Goal: Task Accomplishment & Management: Manage account settings

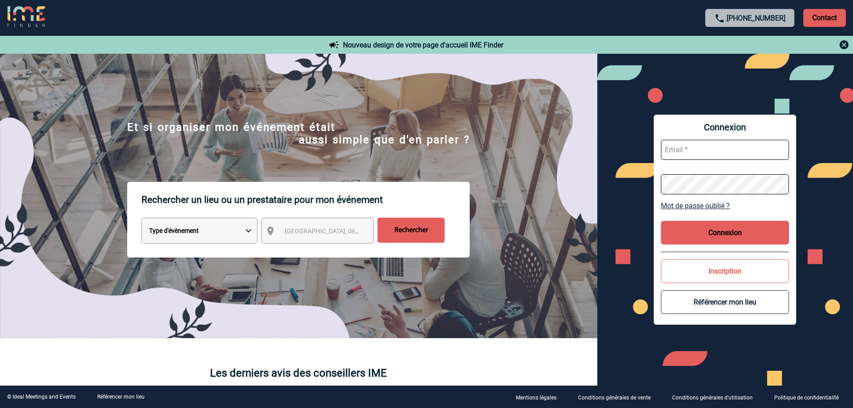
type input "[EMAIL_ADDRESS][DOMAIN_NAME]"
drag, startPoint x: 732, startPoint y: 241, endPoint x: 706, endPoint y: 219, distance: 34.1
click at [732, 241] on button "Connexion" at bounding box center [725, 233] width 128 height 24
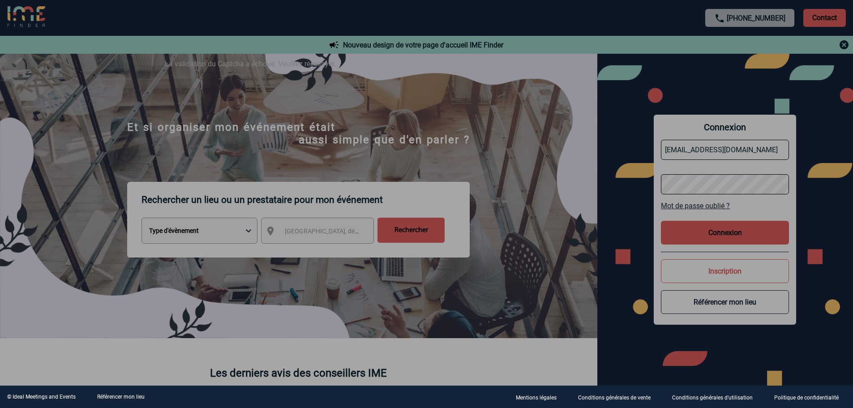
drag, startPoint x: 567, startPoint y: 206, endPoint x: 581, endPoint y: 190, distance: 21.3
click at [568, 206] on div at bounding box center [426, 204] width 853 height 408
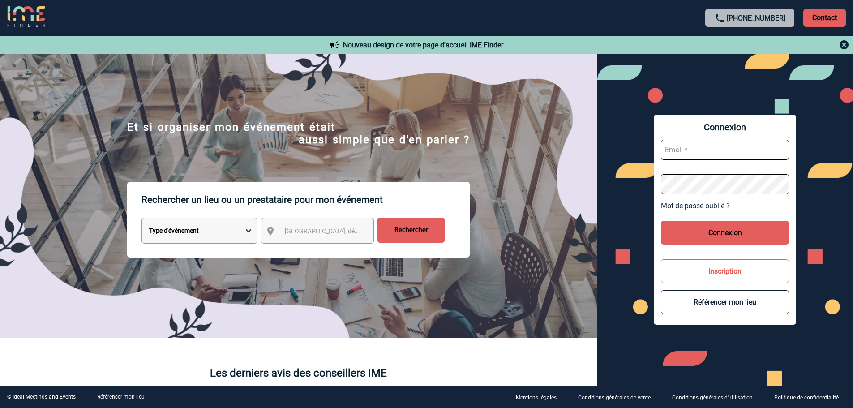
type input "[EMAIL_ADDRESS][DOMAIN_NAME]"
click at [734, 222] on button "Connexion" at bounding box center [725, 233] width 128 height 24
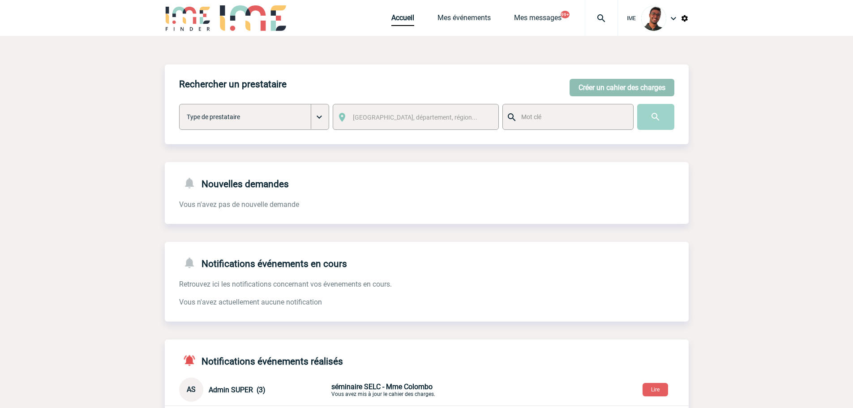
click at [586, 89] on button "Créer un cahier des charges" at bounding box center [622, 87] width 105 height 17
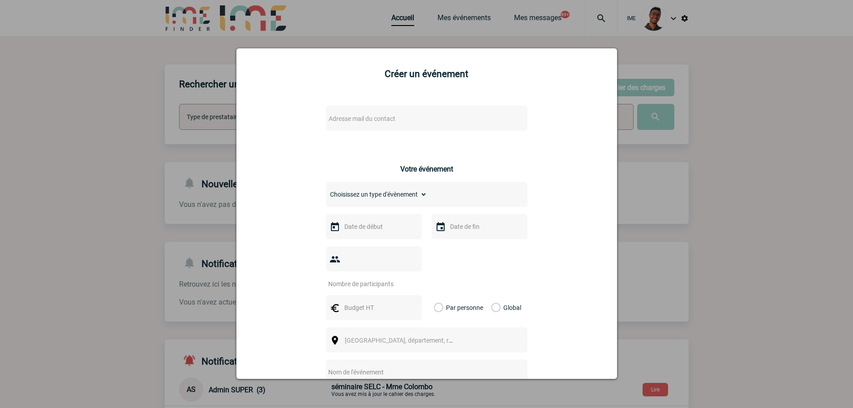
click at [406, 112] on div "Adresse mail du contact" at bounding box center [427, 118] width 202 height 25
click at [399, 115] on span "Adresse mail du contact" at bounding box center [403, 118] width 157 height 13
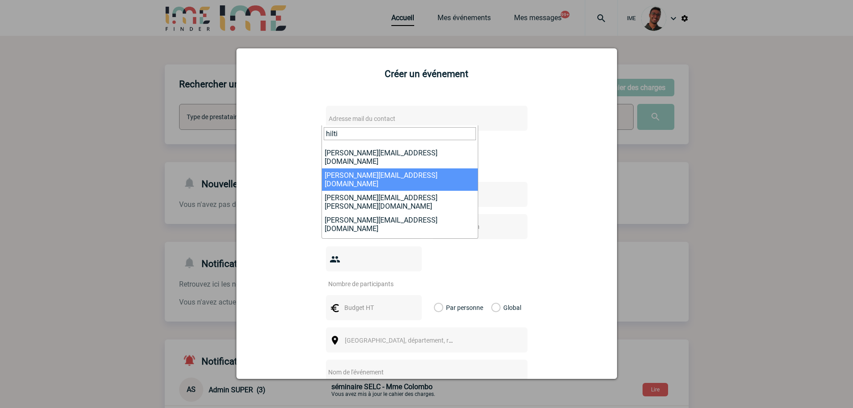
scroll to position [90, 0]
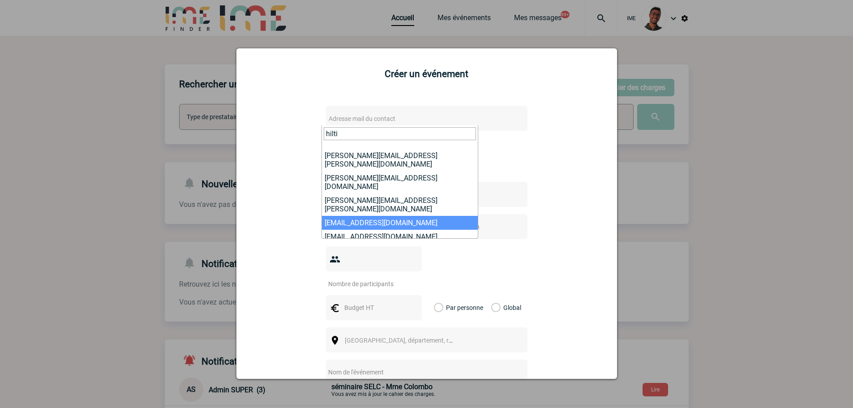
type input "hilti"
select select "132283"
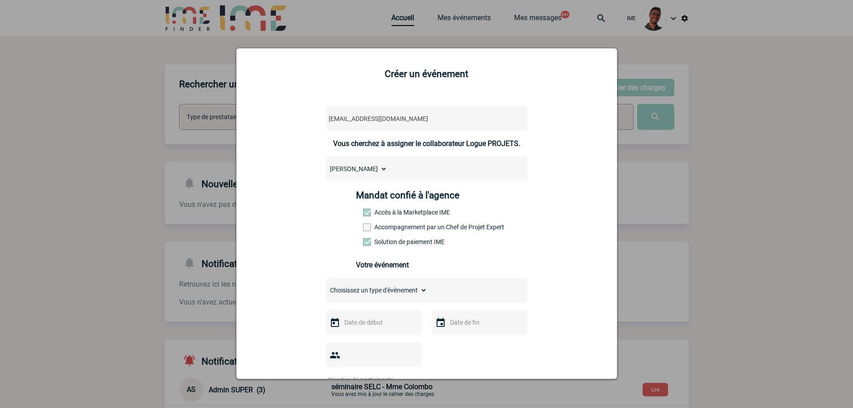
click at [372, 230] on label "Accompagnement par un Chef de Projet Expert" at bounding box center [382, 226] width 39 height 7
click at [0, 0] on input "Accompagnement par un Chef de Projet Expert" at bounding box center [0, 0] width 0 height 0
click at [380, 287] on select "Choisissez un type d'évènement Séminaire avec nuitée Séminaire sans nuitée Repa…" at bounding box center [376, 290] width 101 height 13
click at [326, 286] on select "Choisissez un type d'évènement Séminaire avec nuitée Séminaire sans nuitée Repa…" at bounding box center [376, 290] width 101 height 13
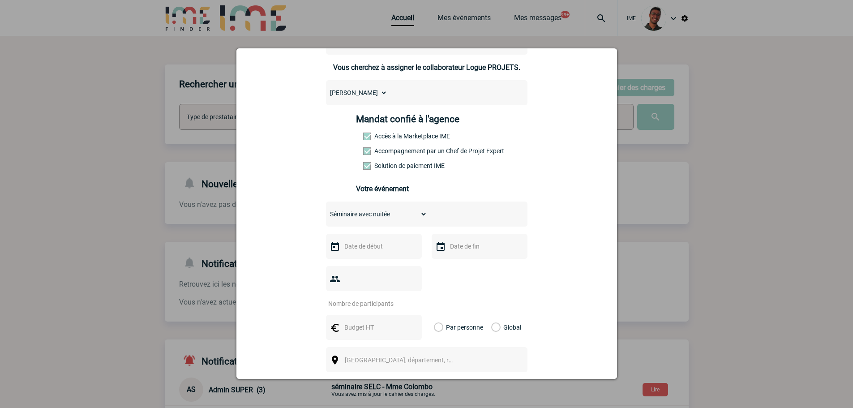
scroll to position [179, 0]
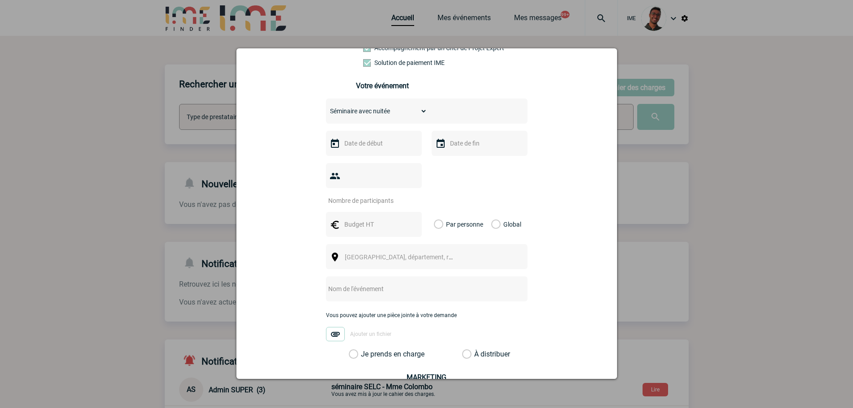
click at [390, 116] on select "Choisissez un type d'évènement Séminaire avec nuitée Séminaire sans nuitée Repa…" at bounding box center [376, 111] width 101 height 13
select select "2"
click at [326, 107] on select "Choisissez un type d'évènement Séminaire avec nuitée Séminaire sans nuitée Repa…" at bounding box center [376, 111] width 101 height 13
click at [376, 147] on input "text" at bounding box center [373, 143] width 62 height 12
click at [453, 164] on span "Suivant" at bounding box center [454, 161] width 7 height 7
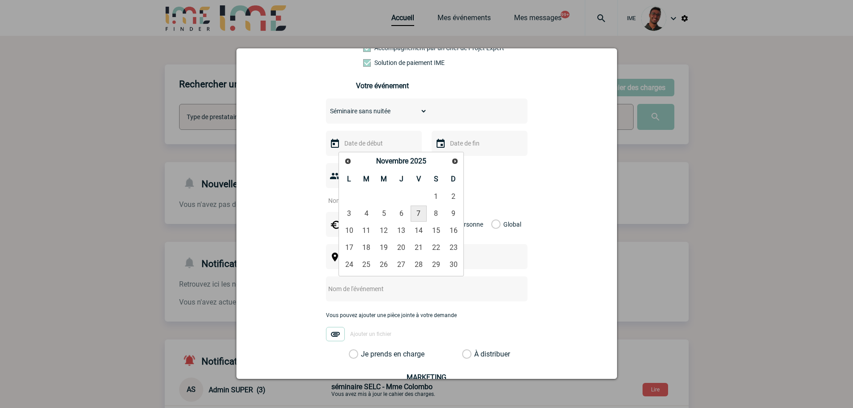
click at [413, 212] on link "7" at bounding box center [419, 214] width 17 height 16
type input "07-11-2025"
click at [470, 149] on input "text" at bounding box center [479, 143] width 62 height 12
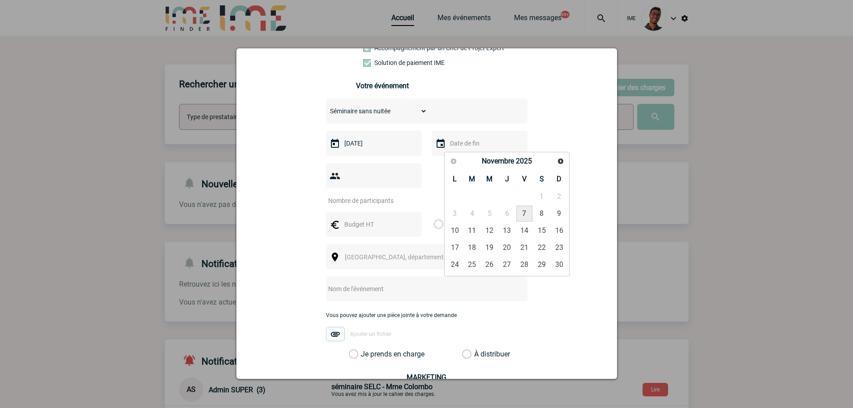
click at [520, 218] on link "7" at bounding box center [524, 214] width 17 height 16
type input "07-11-2025"
click at [382, 195] on input "number" at bounding box center [368, 201] width 84 height 12
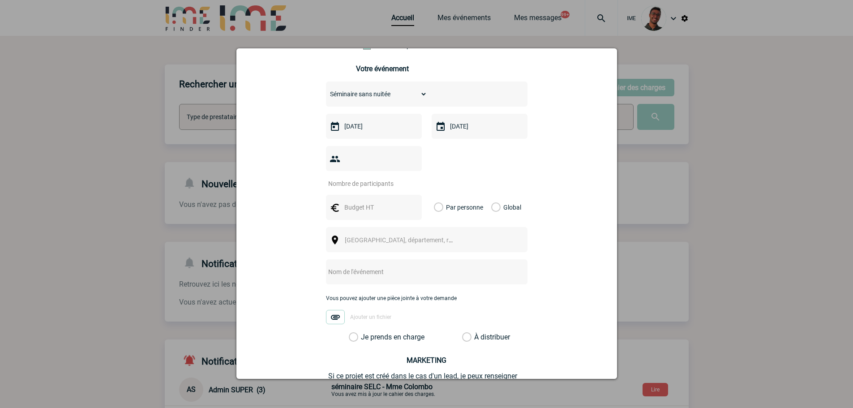
scroll to position [224, 0]
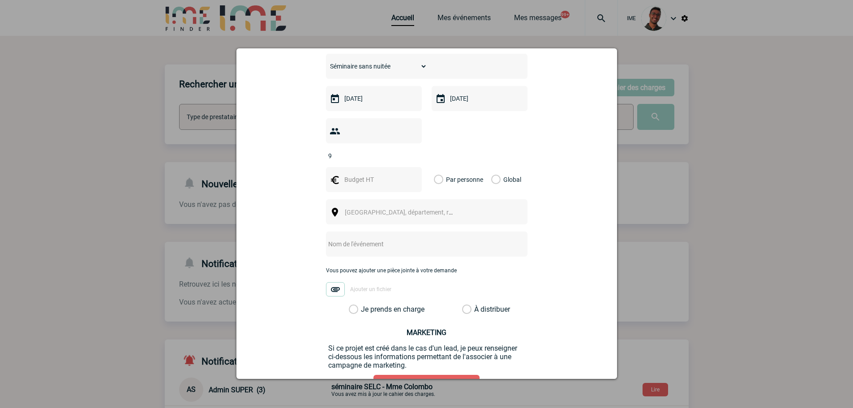
type input "9"
click at [360, 174] on input "text" at bounding box center [373, 180] width 62 height 12
type input "540"
click at [491, 167] on label "Global" at bounding box center [494, 179] width 6 height 25
click at [0, 0] on input "Global" at bounding box center [0, 0] width 0 height 0
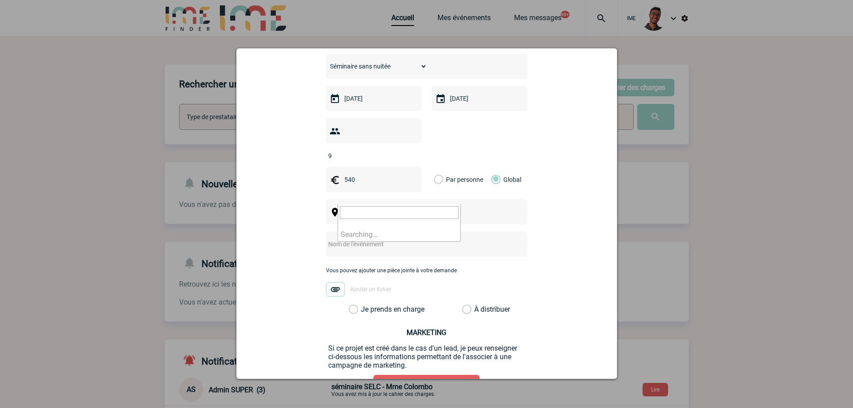
click at [403, 209] on span "Ville, département, région..." at bounding box center [407, 212] width 125 height 7
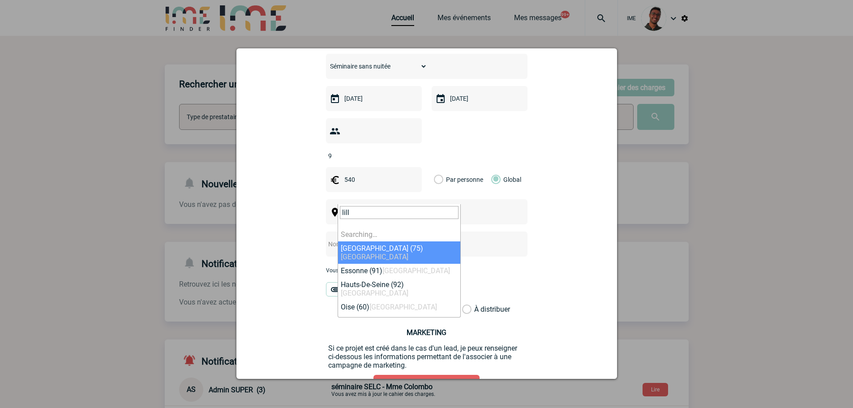
type input "lille"
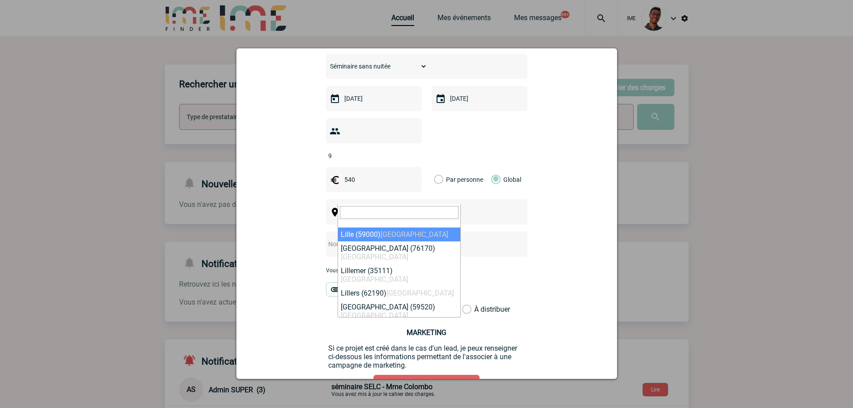
select select "15081"
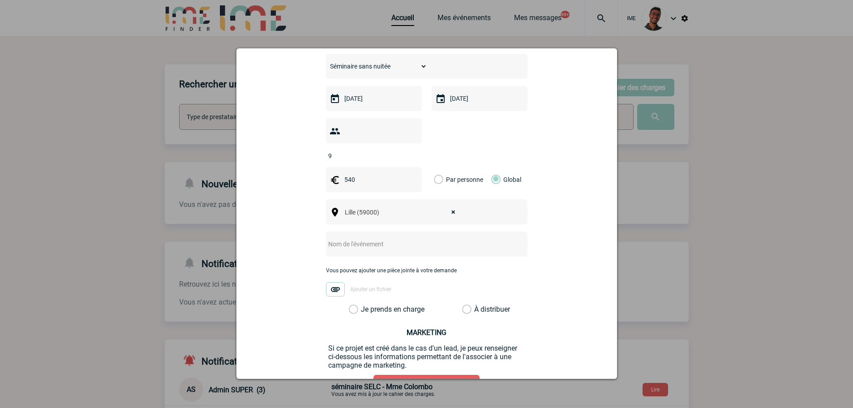
drag, startPoint x: 348, startPoint y: 232, endPoint x: 352, endPoint y: 228, distance: 6.0
click at [350, 238] on input "text" at bounding box center [415, 244] width 178 height 12
type input "Réunion Régionale Hilti Lille"
click at [364, 305] on label "Je prends en charge" at bounding box center [356, 309] width 15 height 9
click at [0, 0] on input "Je prends en charge" at bounding box center [0, 0] width 0 height 0
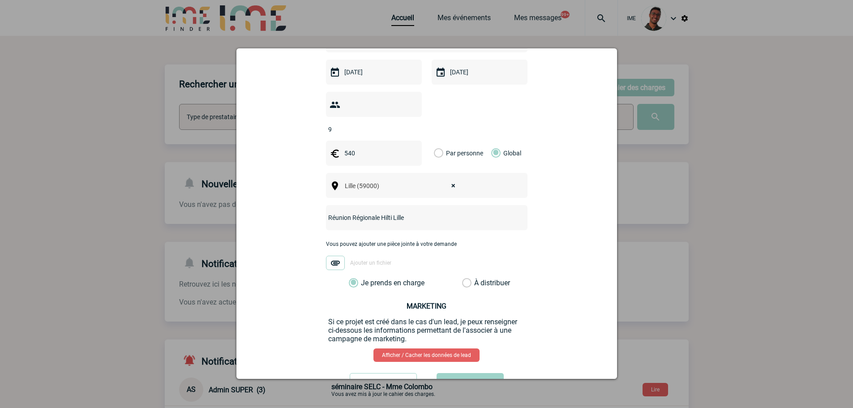
scroll to position [275, 0]
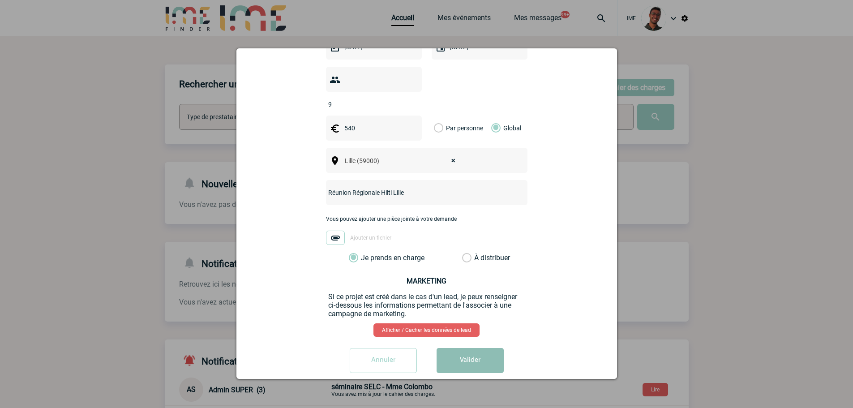
click at [479, 348] on button "Valider" at bounding box center [470, 360] width 67 height 25
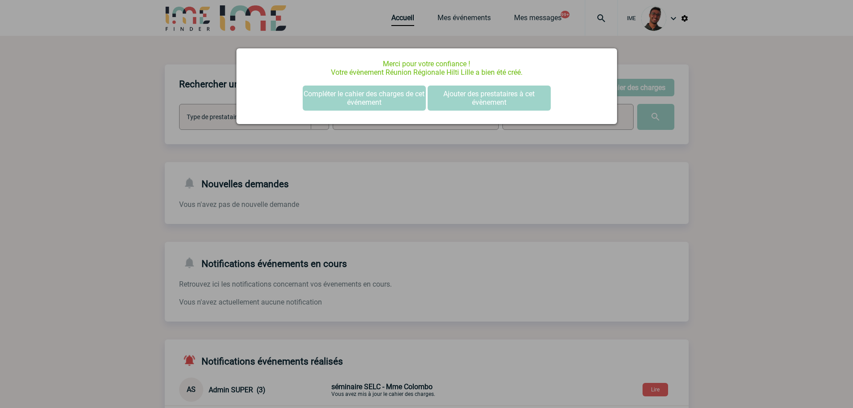
click at [204, 153] on div at bounding box center [426, 204] width 853 height 408
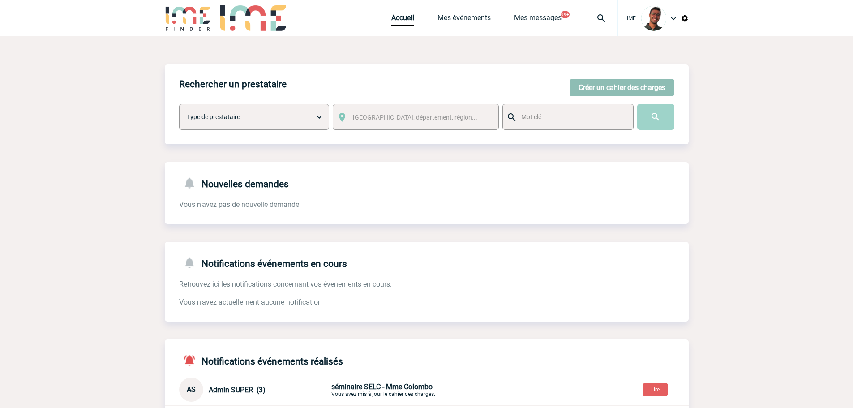
click at [577, 83] on button "Créer un cahier des charges" at bounding box center [622, 87] width 105 height 17
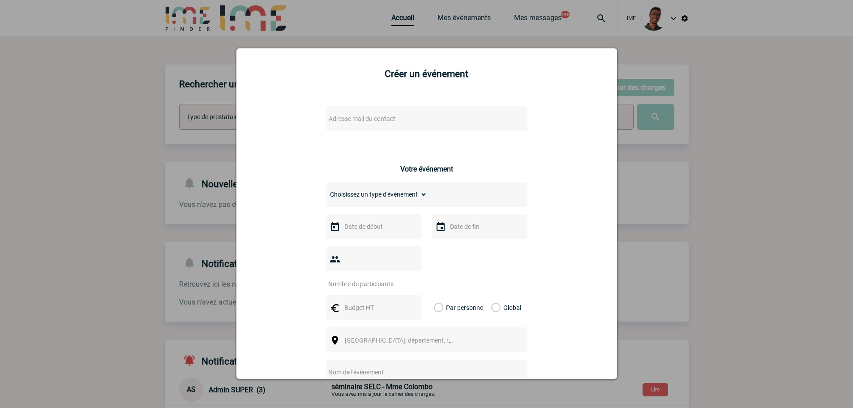
click at [423, 124] on span "Adresse mail du contact" at bounding box center [403, 118] width 157 height 13
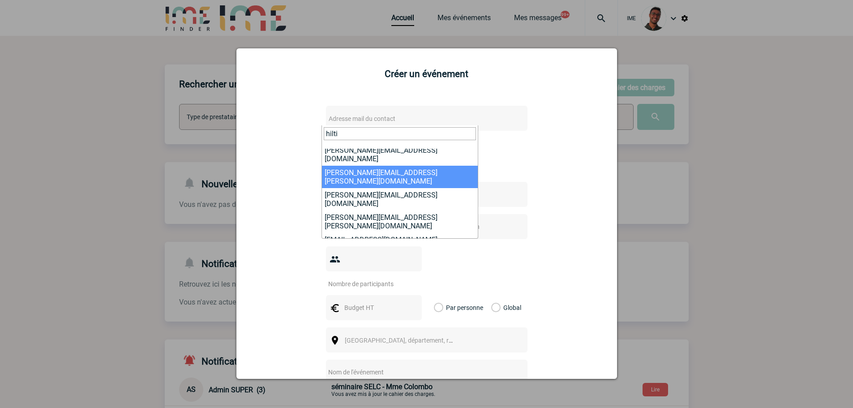
scroll to position [90, 0]
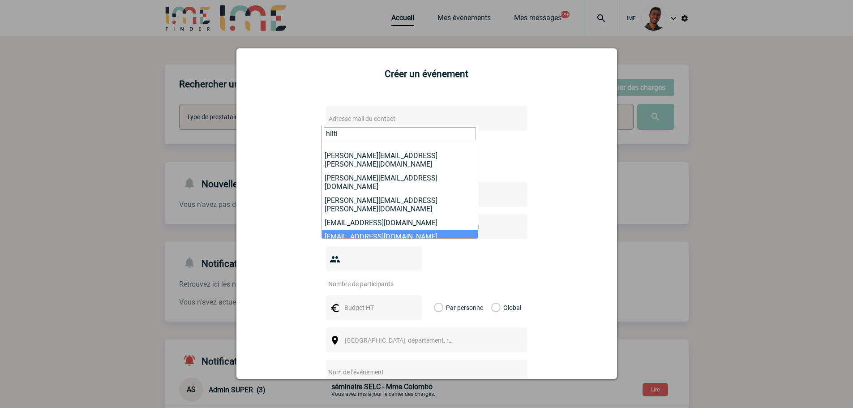
type input "hilti"
select select "132283"
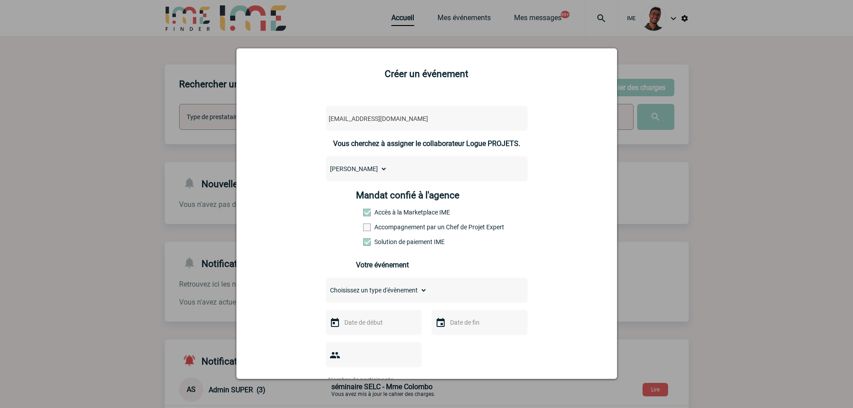
click at [392, 228] on label "Accompagnement par un Chef de Projet Expert" at bounding box center [382, 226] width 39 height 7
click at [0, 0] on input "Accompagnement par un Chef de Projet Expert" at bounding box center [0, 0] width 0 height 0
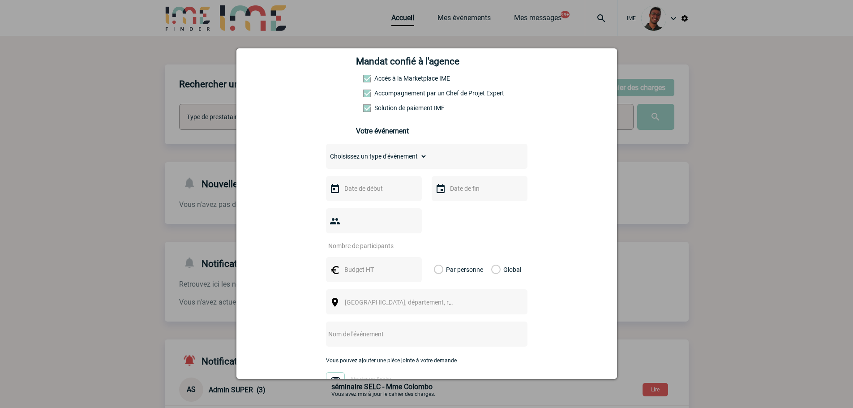
scroll to position [134, 0]
click at [389, 165] on div "Choisissez un type d'évènement Séminaire avec nuitée Séminaire sans nuitée Repa…" at bounding box center [427, 155] width 202 height 25
select select "1"
click at [326, 152] on select "Choisissez un type d'évènement Séminaire avec nuitée Séminaire sans nuitée Repa…" at bounding box center [376, 156] width 101 height 13
click at [359, 194] on input "text" at bounding box center [373, 188] width 62 height 12
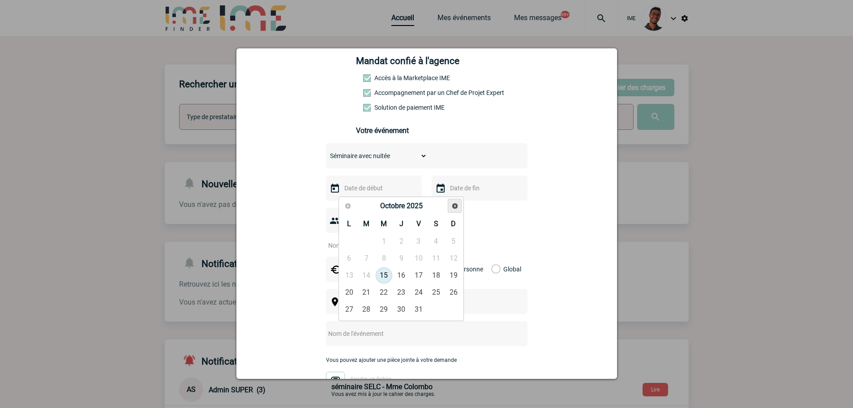
click at [455, 206] on span "Suivant" at bounding box center [454, 205] width 7 height 7
click at [397, 258] on link "6" at bounding box center [401, 258] width 17 height 16
type input "06-11-2025"
click at [479, 194] on input "text" at bounding box center [479, 188] width 62 height 12
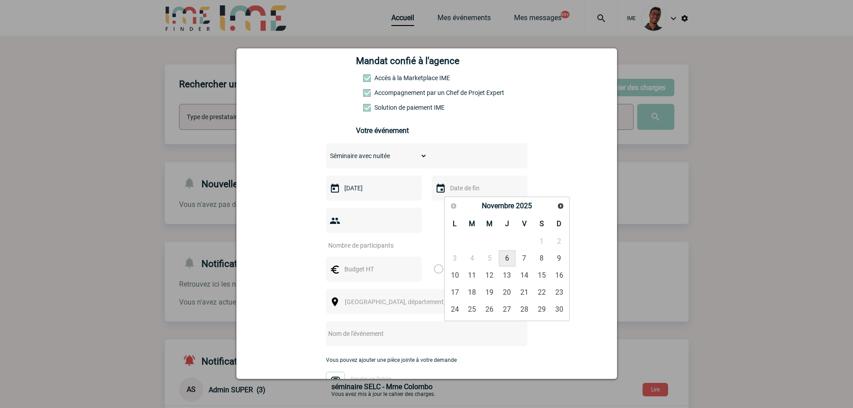
click at [517, 258] on link "7" at bounding box center [524, 258] width 17 height 16
type input "07-11-2025"
click at [380, 240] on input "number" at bounding box center [368, 246] width 84 height 12
type input "10"
click at [353, 263] on input "text" at bounding box center [373, 269] width 62 height 12
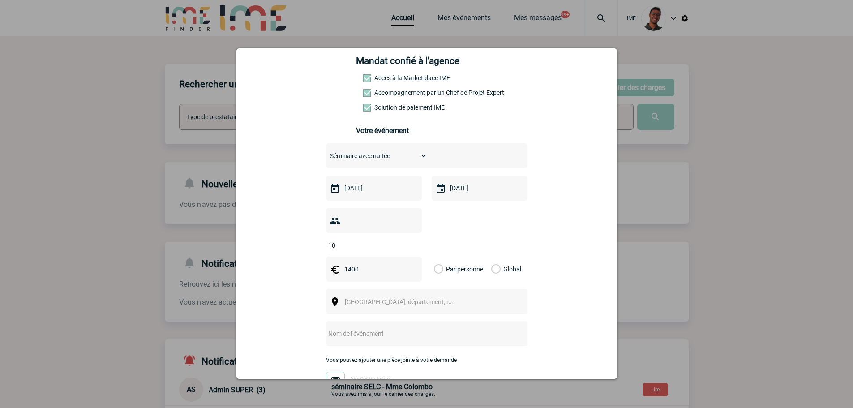
type input "1400"
click at [491, 257] on label "Global" at bounding box center [494, 269] width 6 height 25
click at [0, 0] on input "Global" at bounding box center [0, 0] width 0 height 0
click at [412, 278] on div "Choisissez un type d'évènement Séminaire avec nuitée Séminaire sans nuitée Repa…" at bounding box center [427, 273] width 202 height 260
click at [397, 298] on span "Ville, département, région..." at bounding box center [407, 301] width 125 height 7
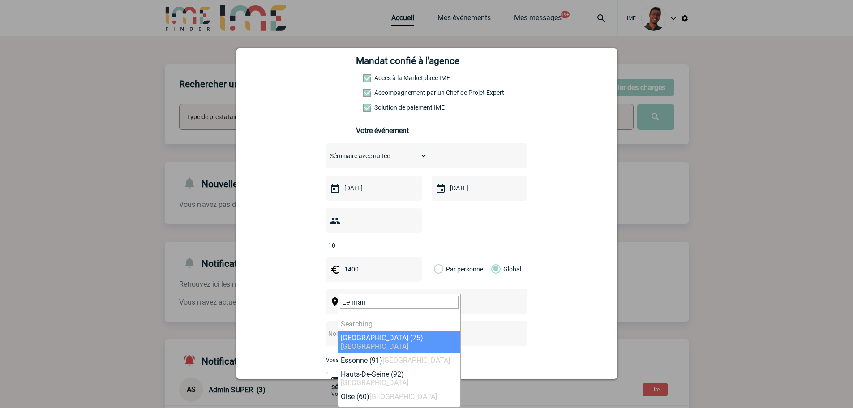
type input "Le mans"
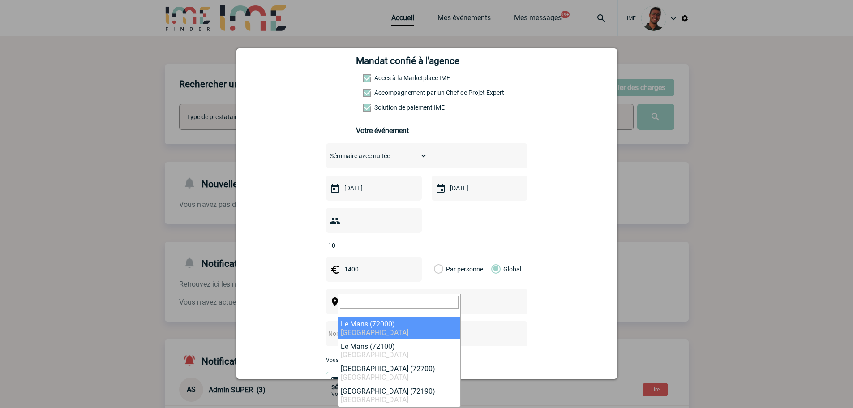
select select "6160"
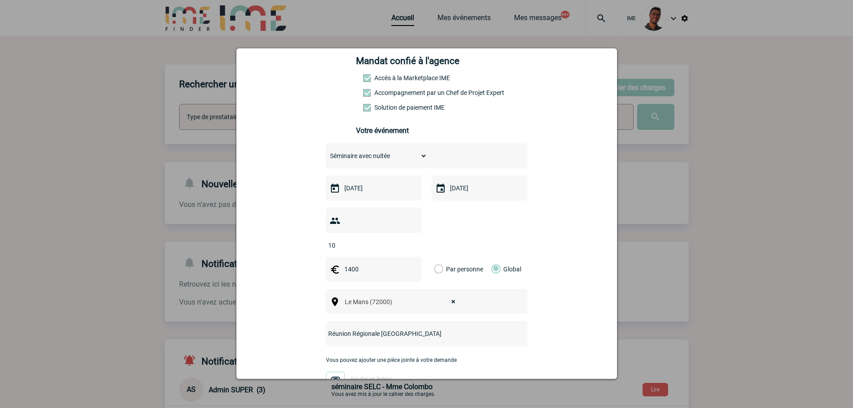
scroll to position [275, 0]
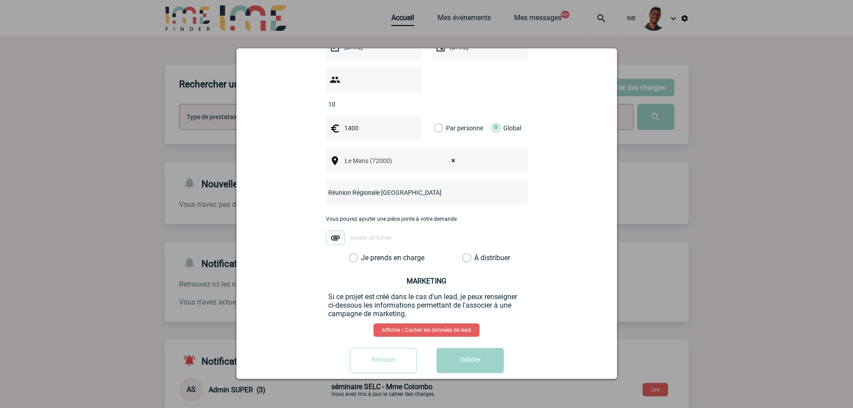
type input "Réunion Régionale Hilti Le Mans"
click at [364, 253] on label "Je prends en charge" at bounding box center [356, 257] width 15 height 9
click at [0, 0] on input "Je prends en charge" at bounding box center [0, 0] width 0 height 0
click at [451, 373] on div "Créer un événement log-projet@hilti-finder.com log-projet@hilti-finder.com Vous…" at bounding box center [426, 213] width 381 height 331
click at [468, 352] on button "Valider" at bounding box center [470, 360] width 67 height 25
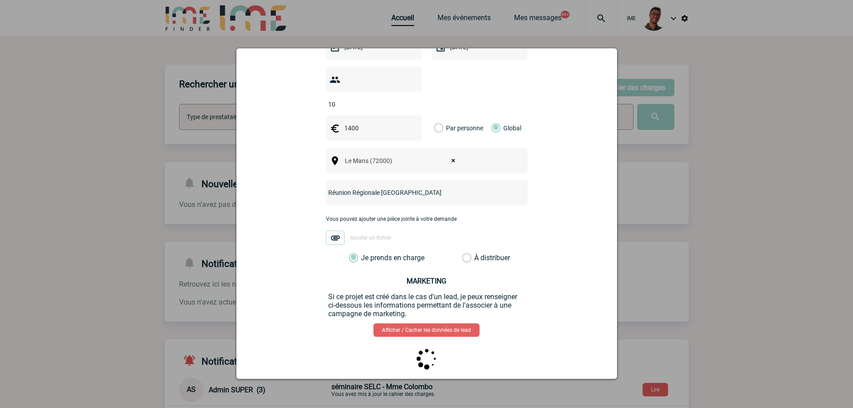
scroll to position [0, 0]
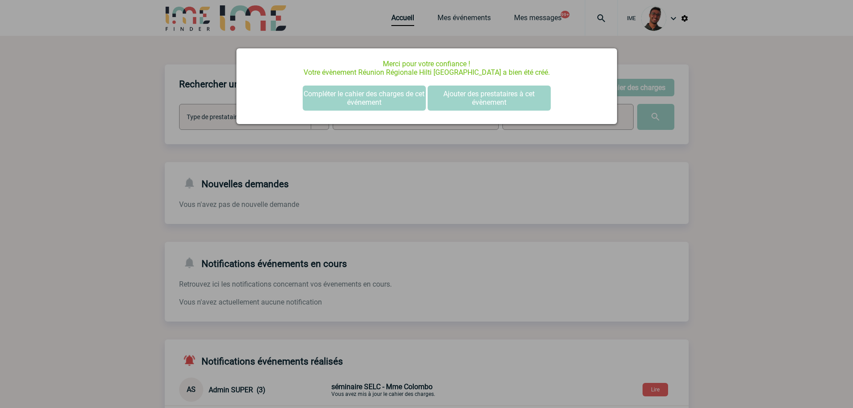
click at [179, 204] on div at bounding box center [426, 204] width 853 height 408
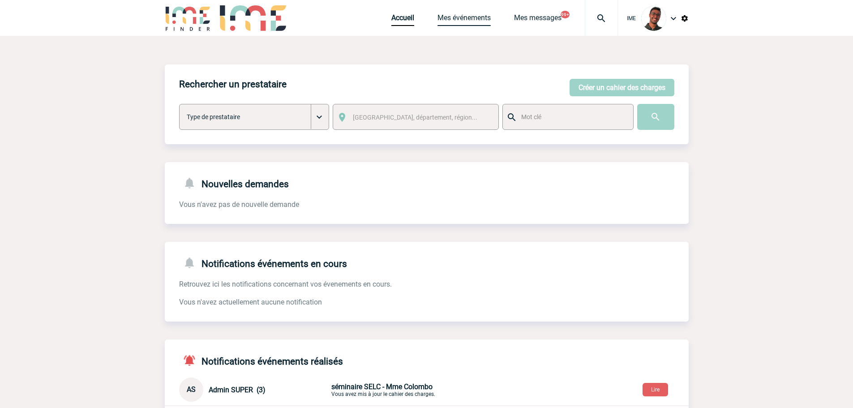
click at [458, 19] on link "Mes événements" at bounding box center [464, 19] width 53 height 13
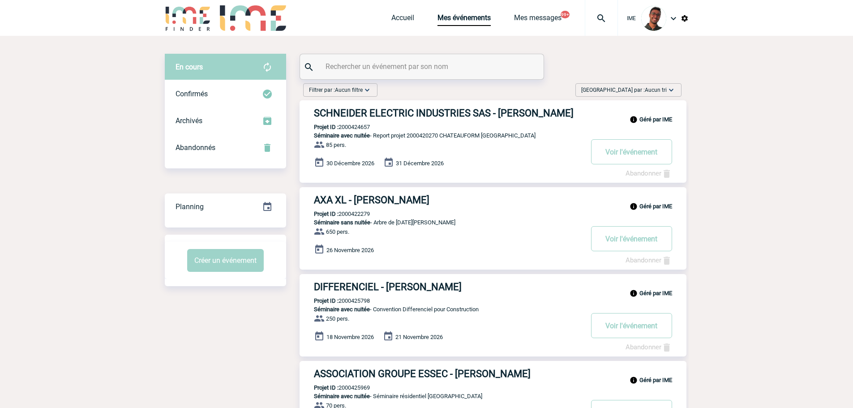
click at [369, 61] on div at bounding box center [422, 66] width 244 height 25
click at [362, 71] on input "text" at bounding box center [422, 66] width 199 height 13
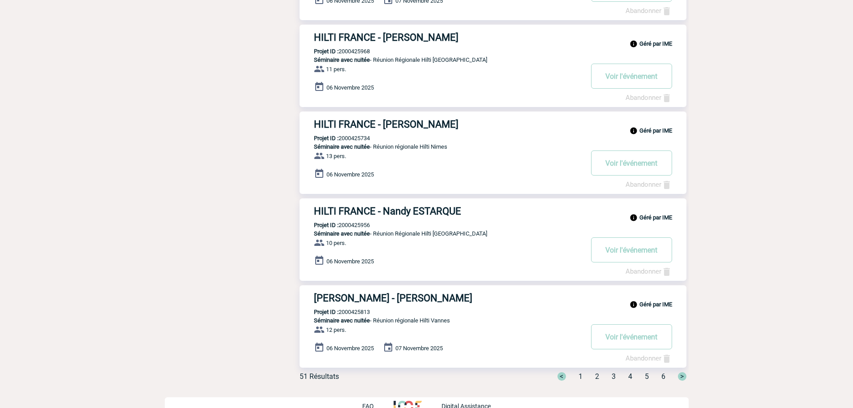
scroll to position [612, 0]
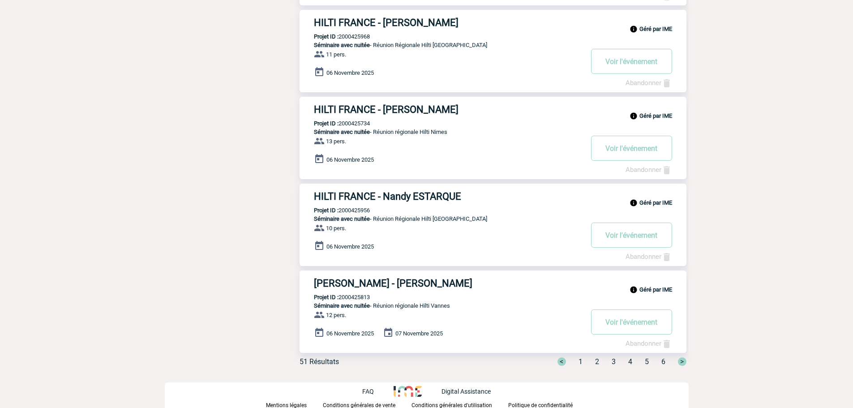
click at [598, 361] on span "2" at bounding box center [597, 361] width 4 height 9
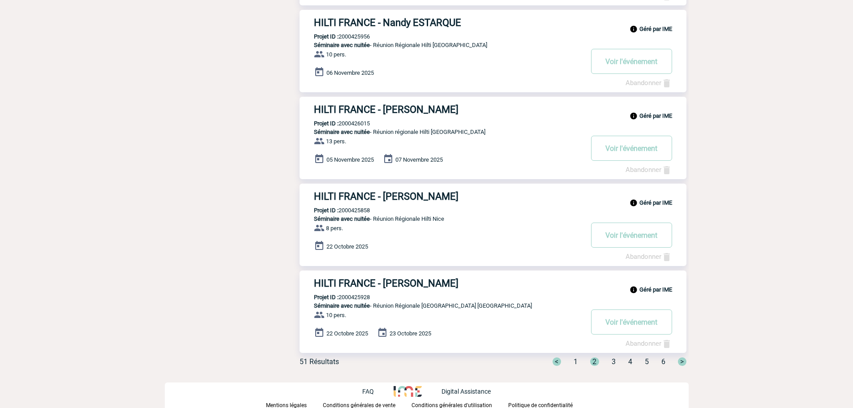
click at [611, 361] on div "< 1 2 3 4 5 6 >" at bounding box center [614, 361] width 145 height 9
click at [578, 361] on div "< 1 2 3 4 5 6 >" at bounding box center [614, 361] width 145 height 9
click at [576, 361] on span "1" at bounding box center [576, 361] width 4 height 9
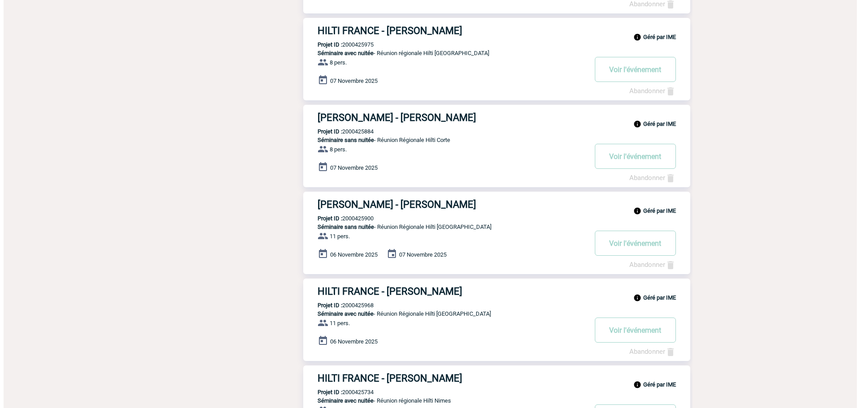
scroll to position [0, 0]
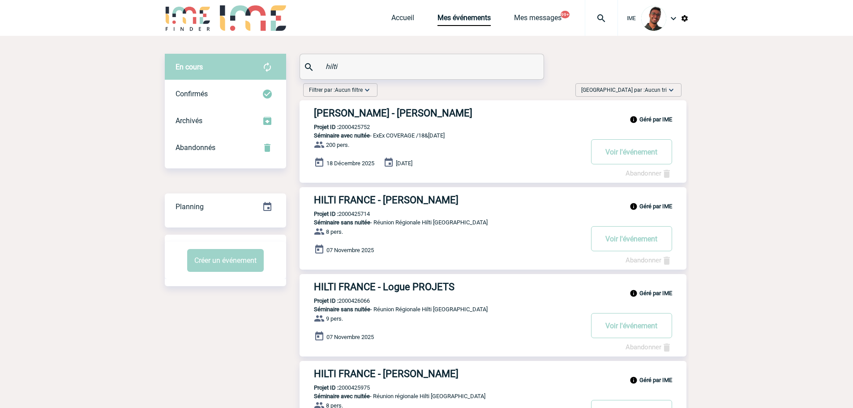
click at [375, 65] on input "hilti" at bounding box center [422, 66] width 199 height 13
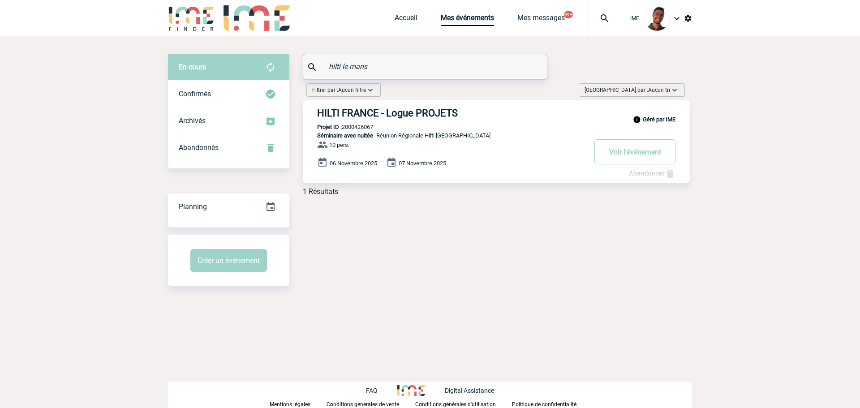
type input "hilti le mans"
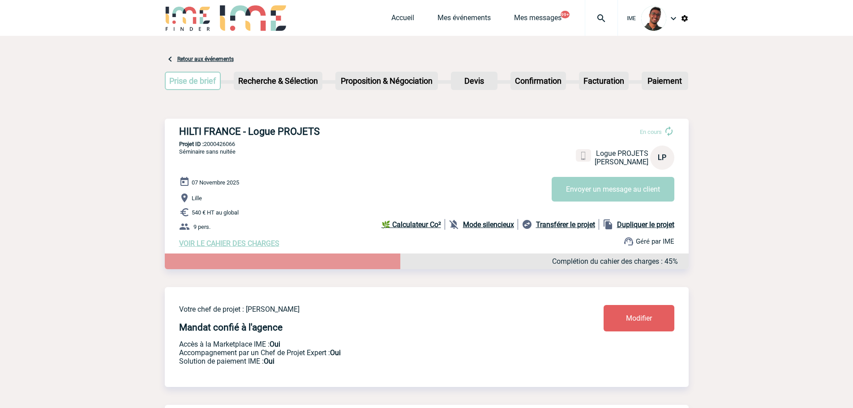
click at [222, 149] on div "HILTI FRANCE - Logue PROJETS En cours Logue PROJETS HILTI FRANCE LP Envoyer un …" at bounding box center [427, 187] width 524 height 136
copy p "2000426066"
click at [219, 182] on span "07 Novembre 2025" at bounding box center [215, 182] width 47 height 7
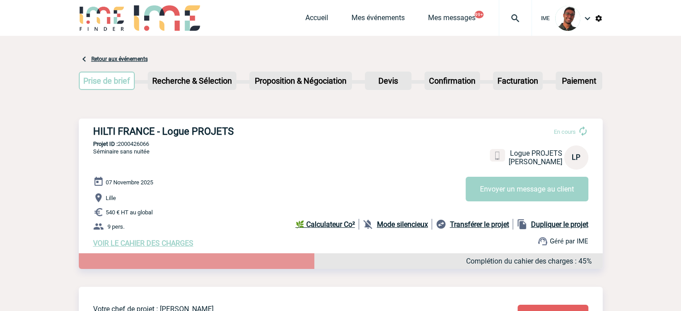
click at [384, 227] on b "Mode silencieux" at bounding box center [402, 224] width 51 height 9
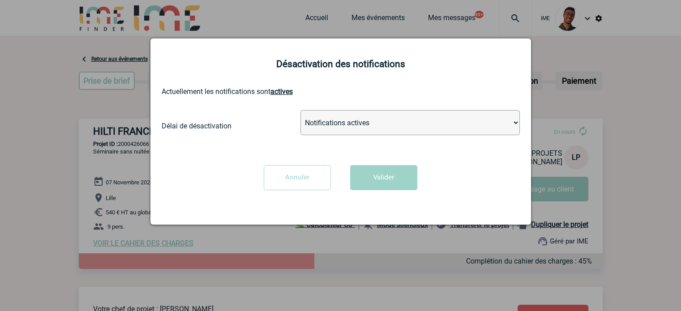
click at [391, 117] on select "Notifications actives Désactiver pour 2 heures Désactiver pour 1 semaines Désac…" at bounding box center [410, 122] width 219 height 25
select select "infinite"
click at [301, 111] on select "Notifications actives Désactiver pour 2 heures Désactiver pour 1 semaines Désac…" at bounding box center [410, 122] width 219 height 25
click at [370, 176] on button "Valider" at bounding box center [383, 177] width 67 height 25
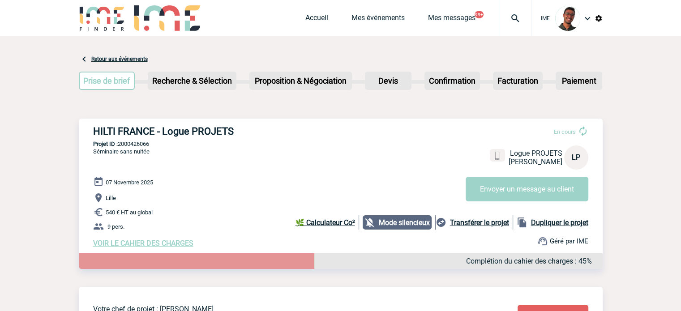
click at [161, 245] on span "VOIR LE CAHIER DES CHARGES" at bounding box center [143, 243] width 100 height 9
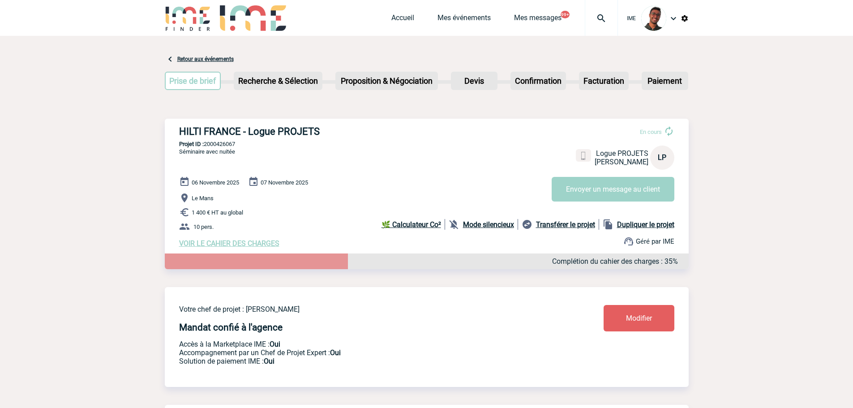
click at [229, 135] on h3 "HILTI FRANCE - Logue PROJETS" at bounding box center [313, 131] width 269 height 11
click at [223, 141] on div "HILTI FRANCE - Logue PROJETS En cours Logue PROJETS HILTI FRANCE LP Envoyer un …" at bounding box center [427, 187] width 524 height 136
copy p "2000426067"
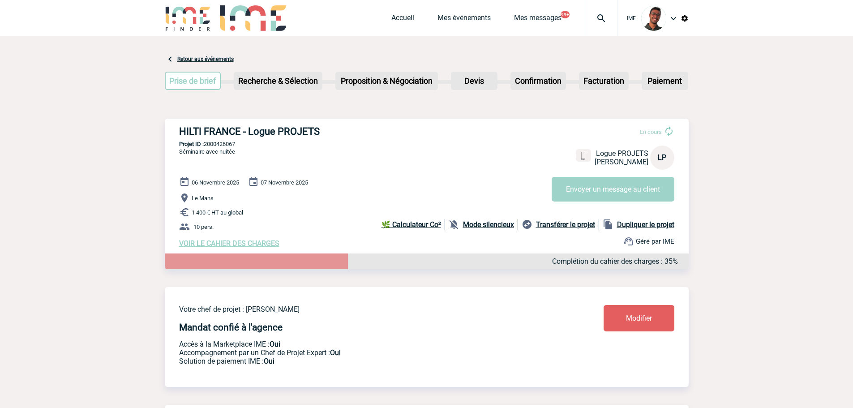
click at [263, 197] on p "Le Mans" at bounding box center [434, 198] width 510 height 11
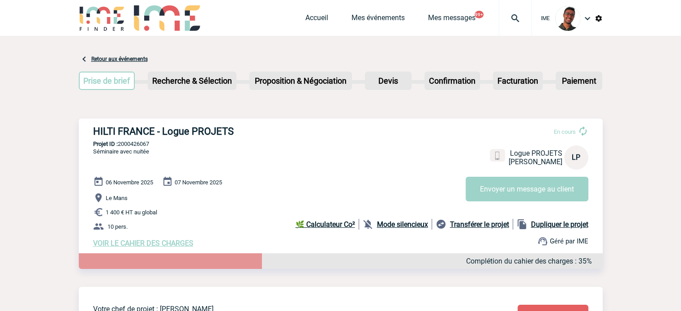
click at [390, 225] on b "Mode silencieux" at bounding box center [402, 224] width 51 height 9
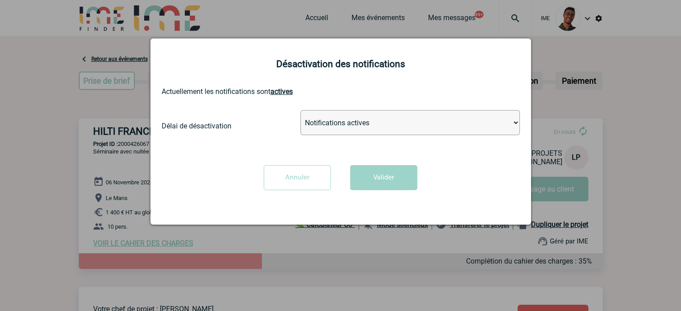
click at [380, 122] on select "Notifications actives Désactiver pour 2 heures Désactiver pour 1 semaines Désac…" at bounding box center [410, 122] width 219 height 25
select select "infinite"
click at [301, 111] on select "Notifications actives Désactiver pour 2 heures Désactiver pour 1 semaines Désac…" at bounding box center [410, 122] width 219 height 25
click at [377, 176] on button "Valider" at bounding box center [383, 177] width 67 height 25
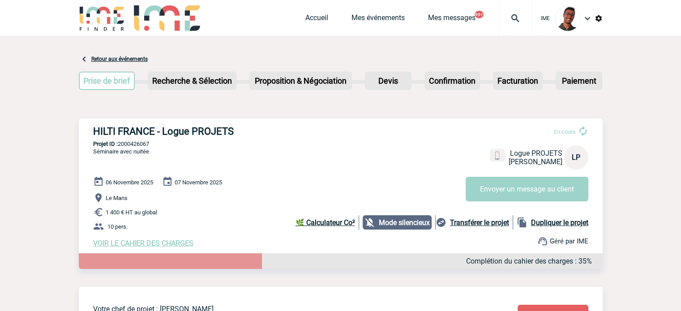
click at [163, 245] on span "VOIR LE CAHIER DES CHARGES" at bounding box center [143, 243] width 100 height 9
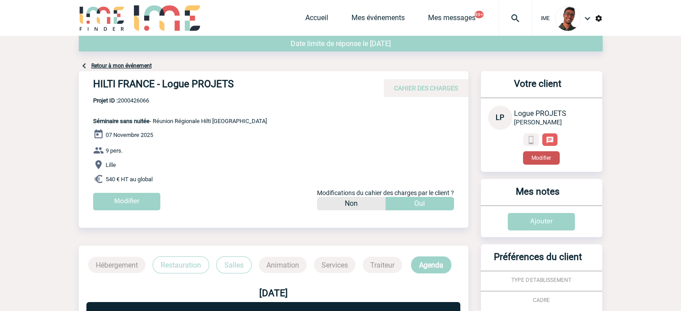
click at [541, 159] on button "Modifier" at bounding box center [541, 157] width 37 height 13
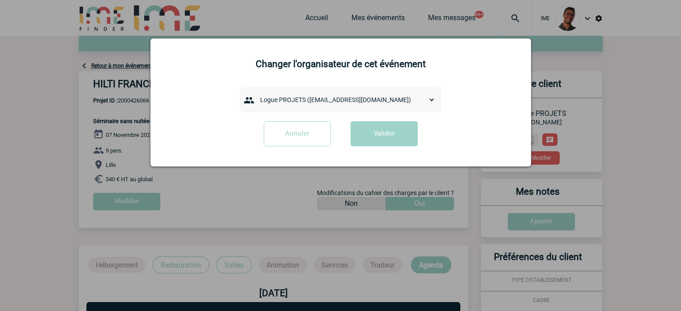
click at [337, 100] on select "admin 7068 ([EMAIL_ADDRESS][DOMAIN_NAME]) [PERSON_NAME] ([PERSON_NAME][EMAIL_AD…" at bounding box center [345, 100] width 179 height 13
click at [215, 227] on div at bounding box center [340, 155] width 681 height 311
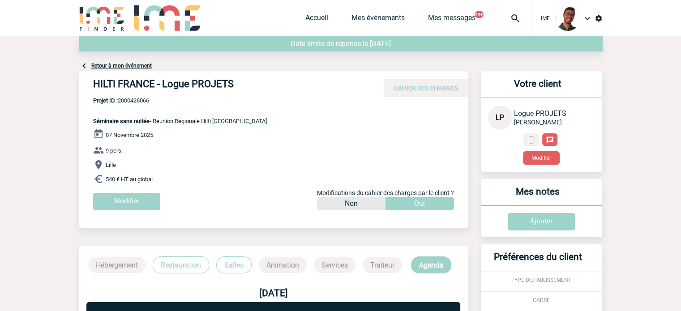
click at [523, 150] on div "Modifier" at bounding box center [541, 148] width 107 height 31
click at [527, 154] on button "Modifier" at bounding box center [541, 157] width 37 height 13
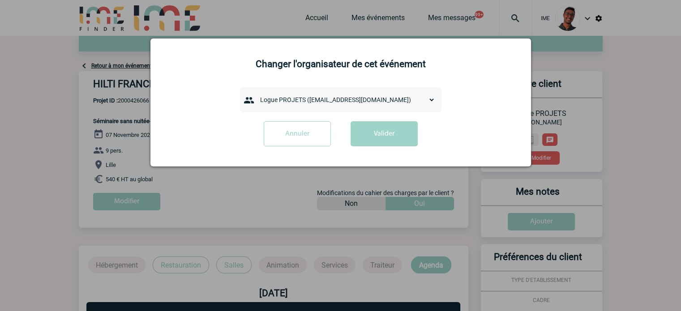
click at [53, 144] on div at bounding box center [340, 155] width 681 height 311
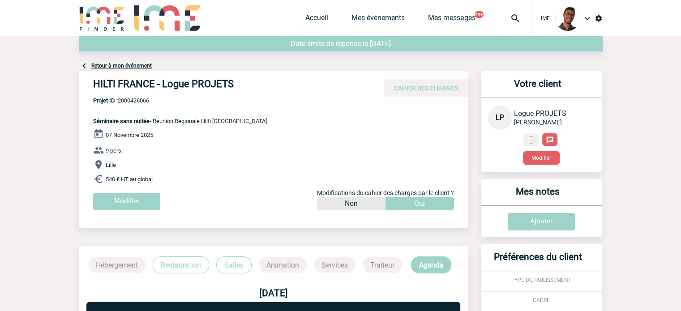
click at [136, 100] on span "Projet ID : 2000426066" at bounding box center [180, 100] width 174 height 7
copy span "2000426066"
click at [209, 137] on div "07 Novembre 2025 9 pers. Lille 540 € HT au global Modifier Modifications du cah…" at bounding box center [280, 173] width 375 height 88
click at [544, 155] on button "Modifier" at bounding box center [541, 157] width 37 height 13
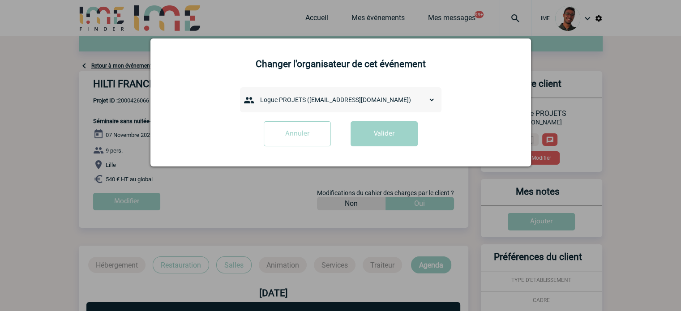
click at [365, 91] on div "admin 7068 (7068@ime-finder.com) Adrien DAVID (adrien.david@hilti.com) Adrien R…" at bounding box center [341, 99] width 202 height 25
click at [354, 98] on select "admin 7068 ([EMAIL_ADDRESS][DOMAIN_NAME]) [PERSON_NAME] ([PERSON_NAME][EMAIL_AD…" at bounding box center [345, 100] width 179 height 13
drag, startPoint x: 227, startPoint y: 222, endPoint x: 167, endPoint y: 155, distance: 90.1
click at [167, 155] on div "Changer l'organisateur de cet événement admin 7068 (7068@ime-finder.com) Adrien…" at bounding box center [340, 103] width 381 height 128
click at [287, 135] on input "Annuler" at bounding box center [297, 133] width 67 height 25
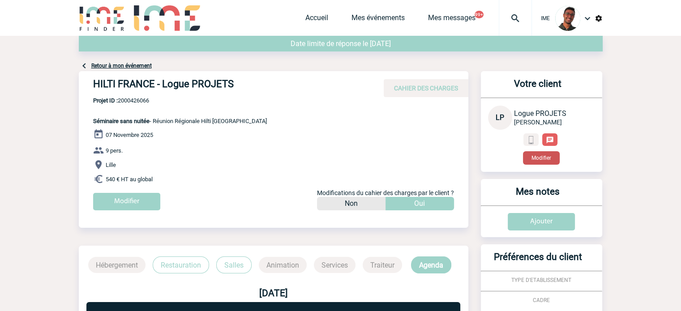
click at [539, 159] on button "Modifier" at bounding box center [541, 157] width 37 height 13
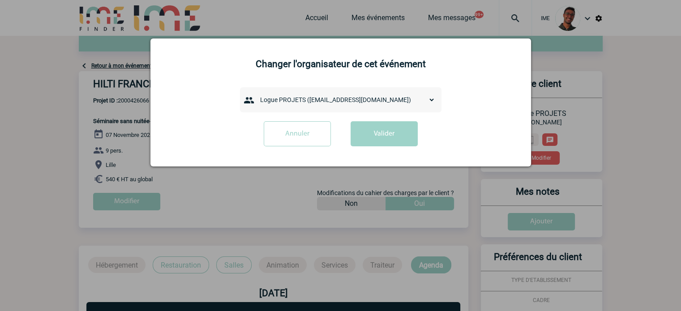
click at [284, 110] on div "admin 7068 (7068@ime-finder.com) Adrien DAVID (adrien.david@hilti.com) Adrien R…" at bounding box center [341, 99] width 202 height 25
click at [285, 104] on select "admin 7068 ([EMAIL_ADDRESS][DOMAIN_NAME]) [PERSON_NAME] ([PERSON_NAME][EMAIL_AD…" at bounding box center [345, 100] width 179 height 13
click at [333, 85] on div "Changer l'organisateur de cet événement admin 7068 (7068@ime-finder.com) Adrien…" at bounding box center [340, 103] width 381 height 128
click at [325, 99] on select "admin 7068 ([EMAIL_ADDRESS][DOMAIN_NAME]) [PERSON_NAME] ([PERSON_NAME][EMAIL_AD…" at bounding box center [345, 100] width 179 height 13
select select "133193"
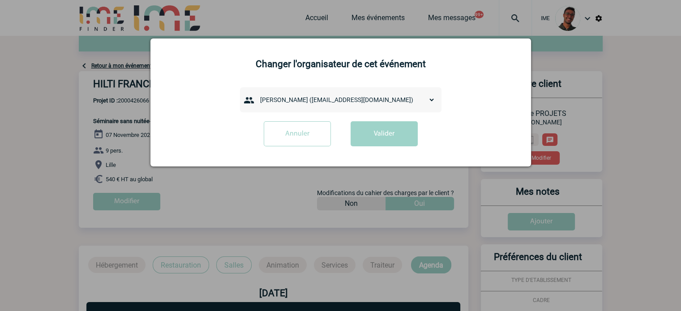
click at [256, 95] on select "admin 7068 ([EMAIL_ADDRESS][DOMAIN_NAME]) [PERSON_NAME] ([PERSON_NAME][EMAIL_AD…" at bounding box center [345, 100] width 179 height 13
click at [387, 126] on button "Valider" at bounding box center [384, 133] width 67 height 25
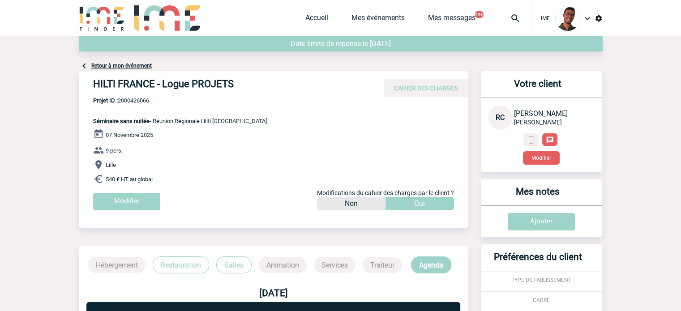
click at [122, 66] on link "Retour à mon événement" at bounding box center [121, 66] width 60 height 6
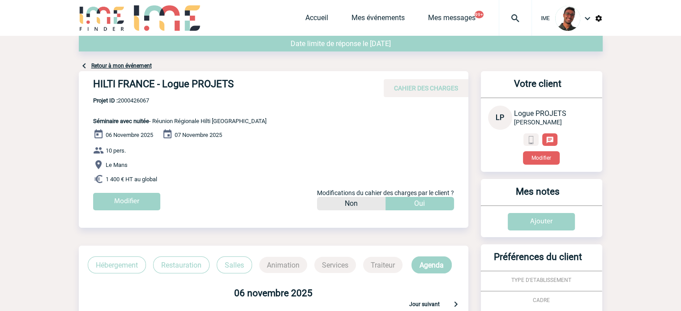
click at [141, 103] on span "Projet ID : 2000426067" at bounding box center [179, 100] width 173 height 7
copy span "2000426067"
click at [306, 130] on div "06 Novembre 2025 07 Novembre 2025 10 pers. [GEOGRAPHIC_DATA] 1 400 € HT au glob…" at bounding box center [280, 173] width 375 height 88
click at [541, 160] on button "Modifier" at bounding box center [541, 157] width 37 height 13
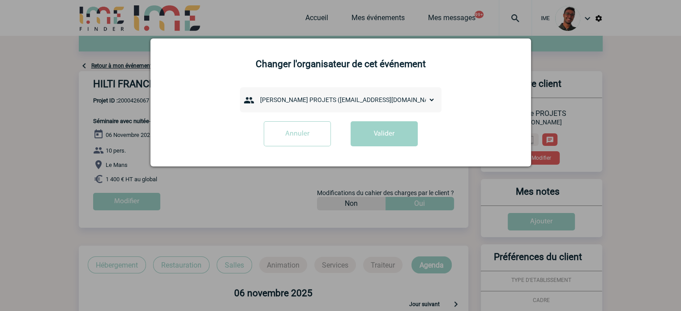
click at [344, 101] on select "admin 7068 ([EMAIL_ADDRESS][DOMAIN_NAME]) [PERSON_NAME] ([PERSON_NAME][EMAIL_AD…" at bounding box center [345, 100] width 179 height 13
click at [322, 103] on select "admin 7068 (7068@ime-finder.com) Adrien DAVID (adrien.david@hilti.com) Adrien R…" at bounding box center [345, 100] width 179 height 13
select select "133194"
click at [256, 95] on select "admin 7068 (7068@ime-finder.com) Adrien DAVID (adrien.david@hilti.com) Adrien R…" at bounding box center [345, 100] width 179 height 13
click at [364, 137] on button "Valider" at bounding box center [384, 133] width 67 height 25
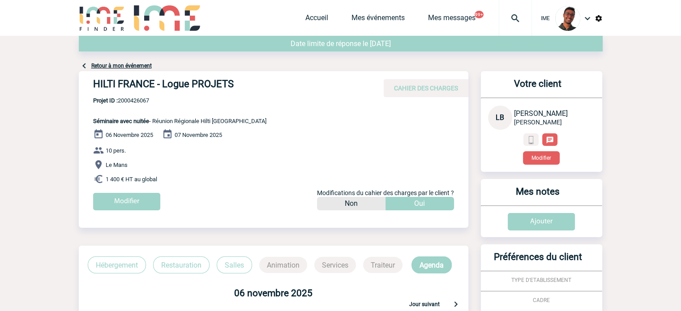
click at [127, 70] on div "Retour à mon événement" at bounding box center [341, 53] width 524 height 35
click at [126, 69] on link "Retour à mon événement" at bounding box center [121, 66] width 60 height 6
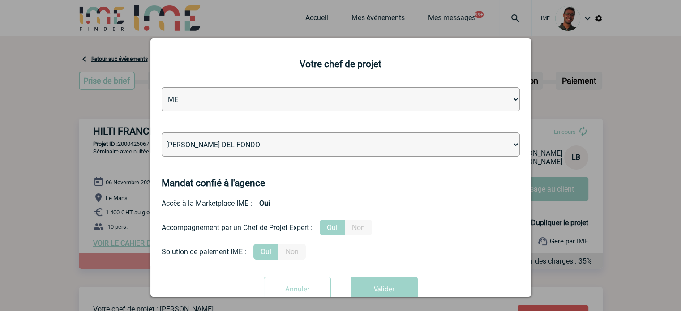
click at [320, 146] on select "[PERSON_NAME] [PERSON_NAME] [PERSON_NAME] Jean-[PERSON_NAME] [PERSON_NAME] [PER…" at bounding box center [341, 145] width 358 height 24
select select "129741"
click at [162, 133] on select "[PERSON_NAME] [PERSON_NAME] [PERSON_NAME] Jean-[PERSON_NAME] [PERSON_NAME] [PER…" at bounding box center [341, 145] width 358 height 24
click at [390, 281] on button "Valider" at bounding box center [384, 289] width 67 height 25
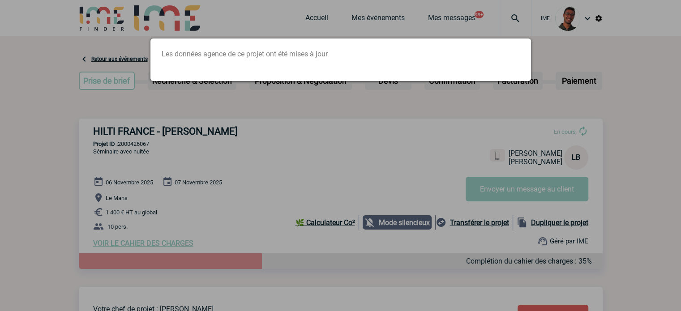
click at [197, 183] on div at bounding box center [340, 155] width 681 height 311
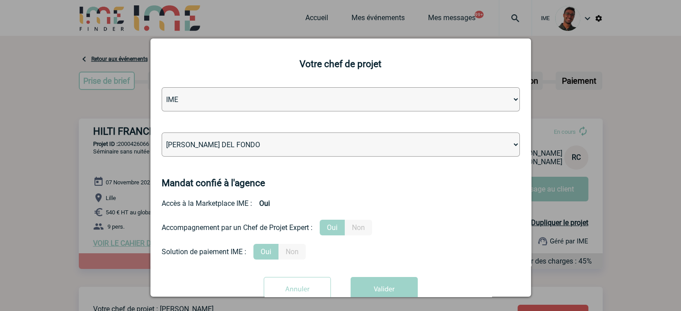
click at [264, 143] on select "[PERSON_NAME] [PERSON_NAME] [PERSON_NAME] [PERSON_NAME] [PERSON_NAME] [PERSON_N…" at bounding box center [341, 145] width 358 height 24
select select "129741"
click at [162, 133] on select "[PERSON_NAME] [PERSON_NAME] [PERSON_NAME] [PERSON_NAME] [PERSON_NAME] [PERSON_N…" at bounding box center [341, 145] width 358 height 24
click at [374, 288] on button "Valider" at bounding box center [384, 289] width 67 height 25
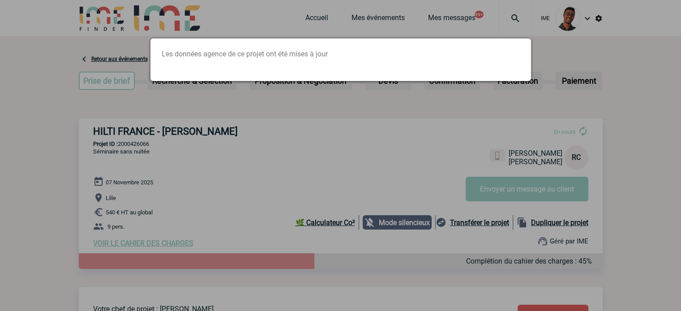
click at [206, 120] on div at bounding box center [340, 155] width 681 height 311
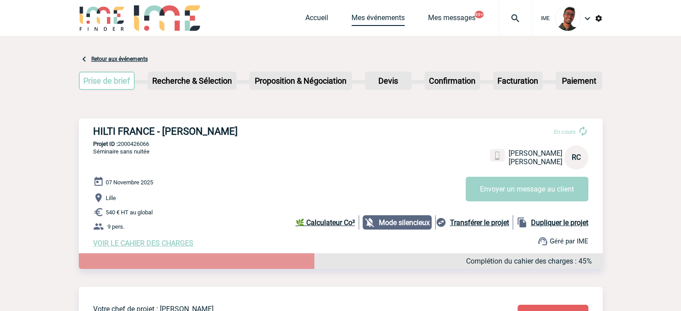
click at [375, 19] on link "Mes événements" at bounding box center [378, 19] width 53 height 13
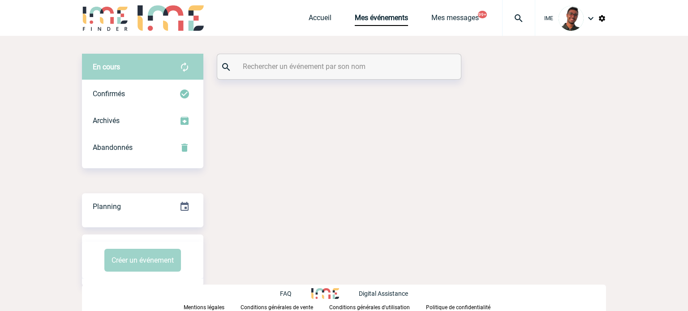
click at [318, 68] on input "text" at bounding box center [340, 66] width 199 height 13
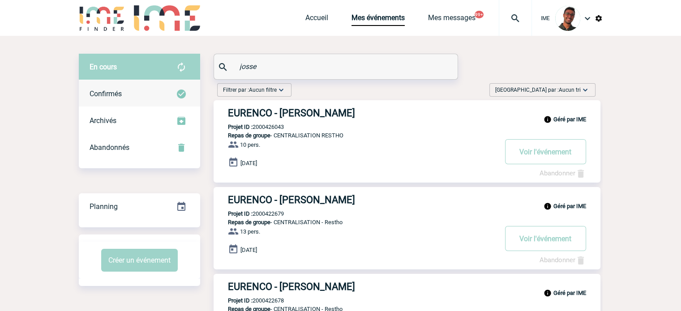
click at [154, 81] on div "Confirmés" at bounding box center [139, 94] width 121 height 27
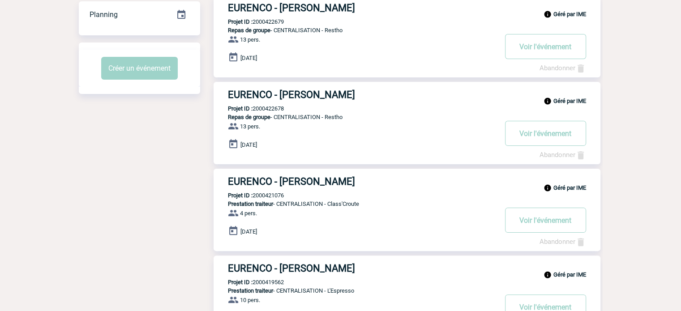
scroll to position [107, 0]
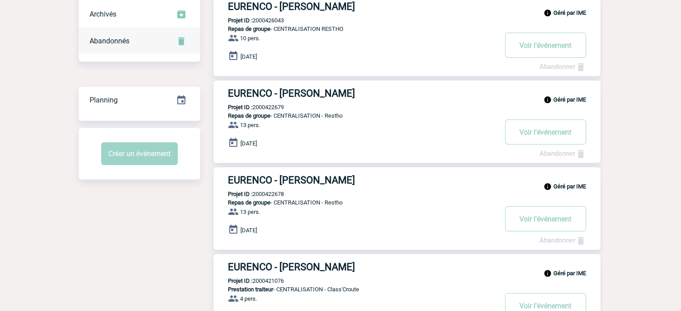
click at [154, 47] on div "Abandonnés" at bounding box center [139, 41] width 121 height 27
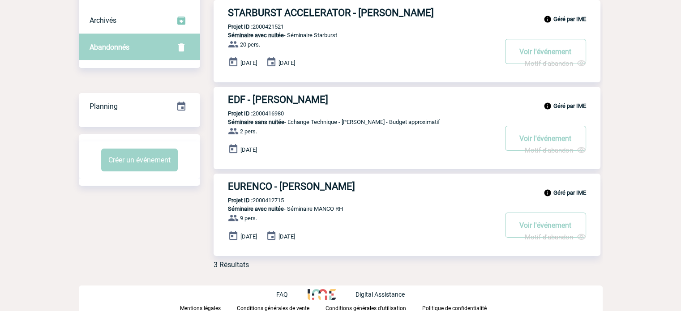
scroll to position [0, 0]
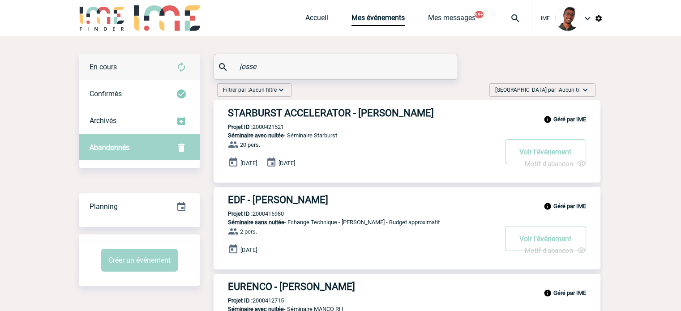
click at [179, 69] on img at bounding box center [181, 67] width 11 height 11
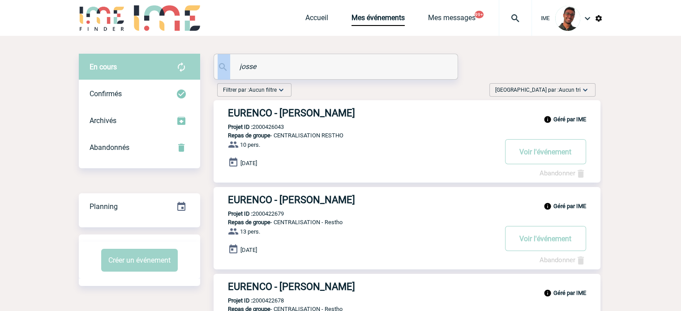
drag, startPoint x: 275, startPoint y: 57, endPoint x: 208, endPoint y: 68, distance: 67.6
click at [228, 68] on div "josse" at bounding box center [336, 66] width 244 height 25
click at [238, 68] on input "josse" at bounding box center [336, 66] width 199 height 13
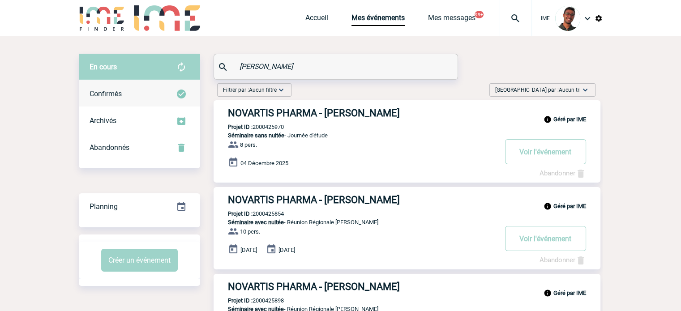
type input "[PERSON_NAME]"
click at [180, 91] on img at bounding box center [181, 94] width 11 height 11
